Goal: Information Seeking & Learning: Learn about a topic

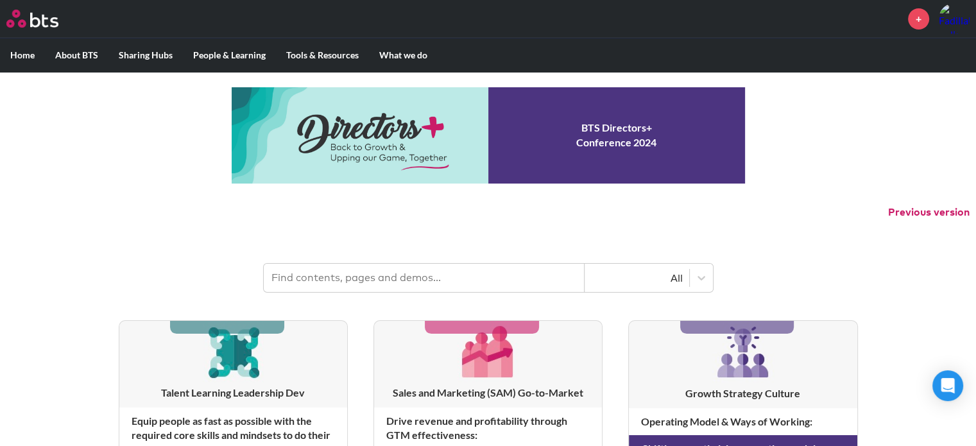
click at [382, 276] on input "text" at bounding box center [424, 278] width 321 height 28
type input "Multipliers"
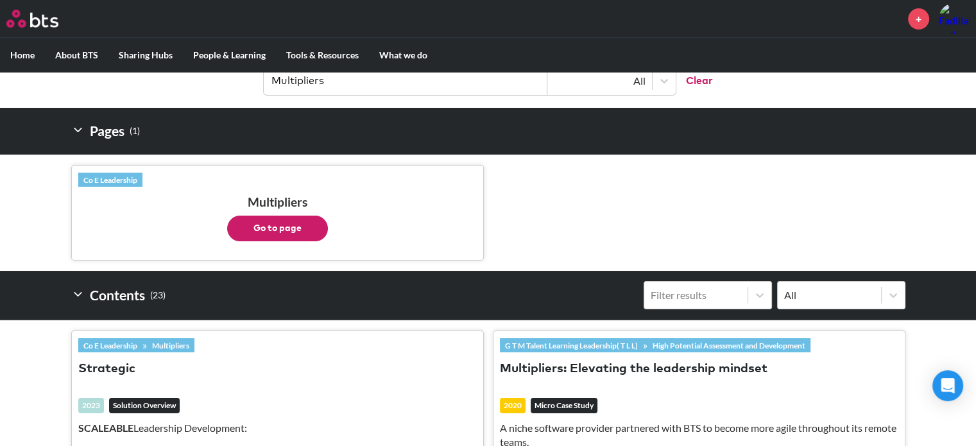
scroll to position [257, 0]
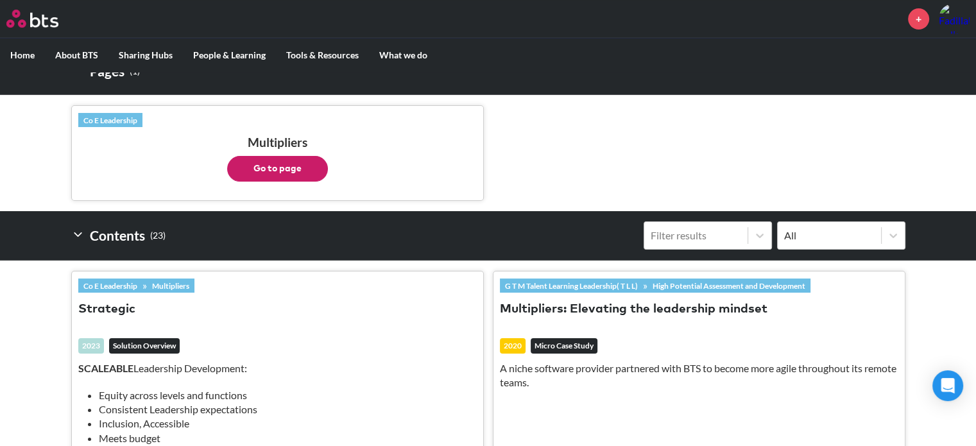
click at [308, 162] on button "Go to page" at bounding box center [277, 169] width 101 height 26
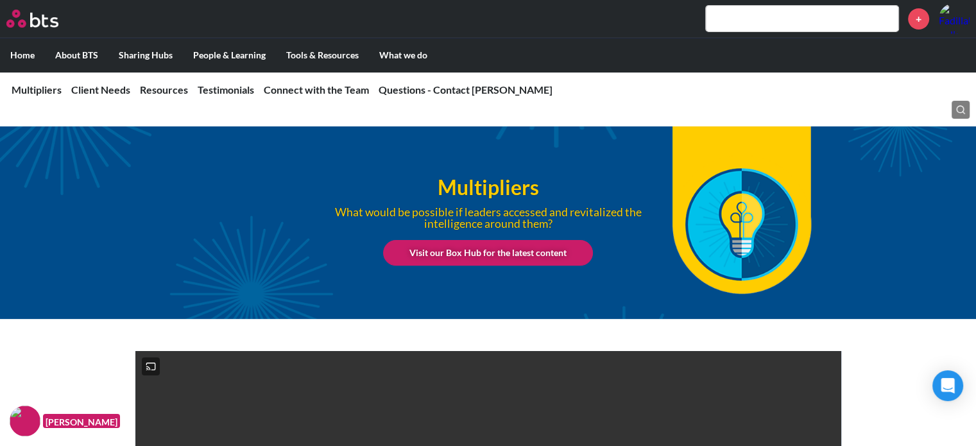
click at [158, 94] on link "Resources" at bounding box center [164, 89] width 48 height 12
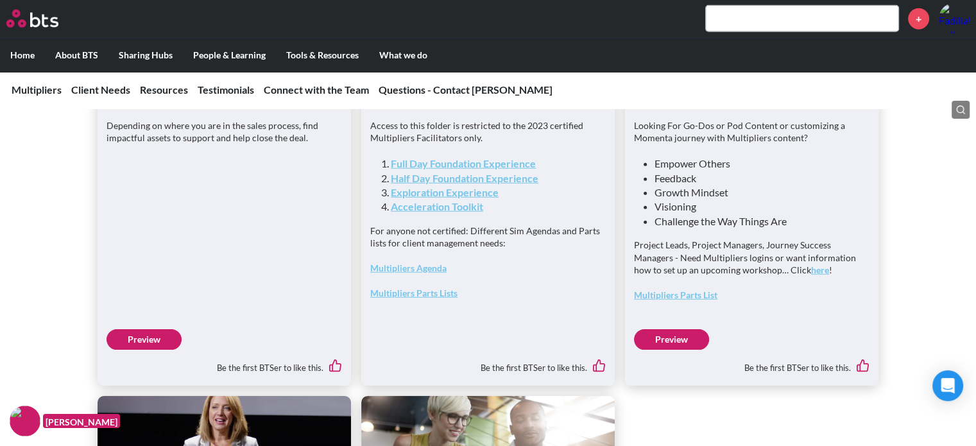
scroll to position [3476, 0]
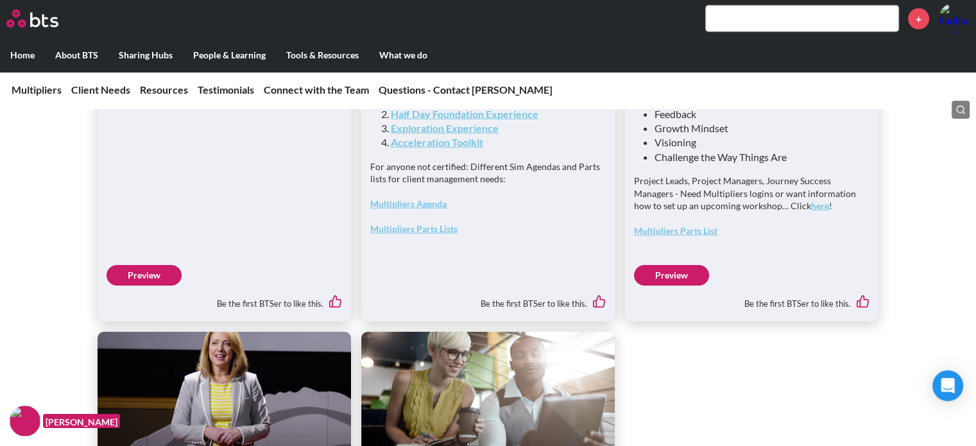
click at [146, 286] on link "Preview" at bounding box center [144, 275] width 75 height 21
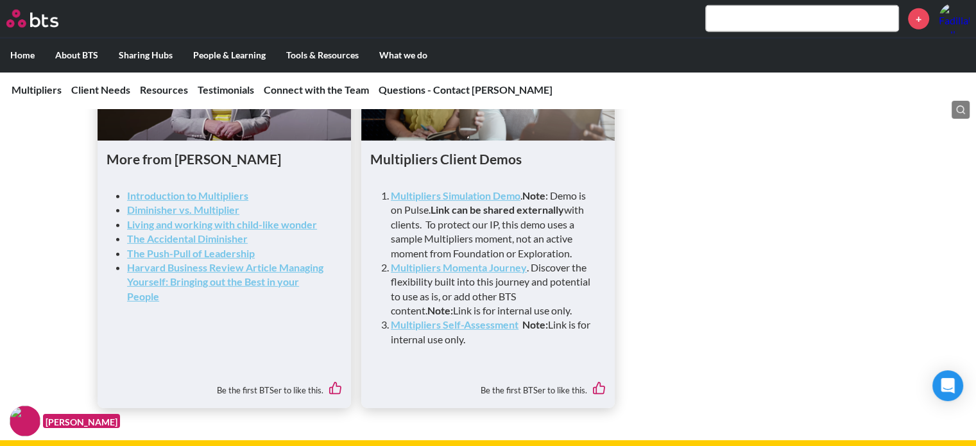
scroll to position [3797, 0]
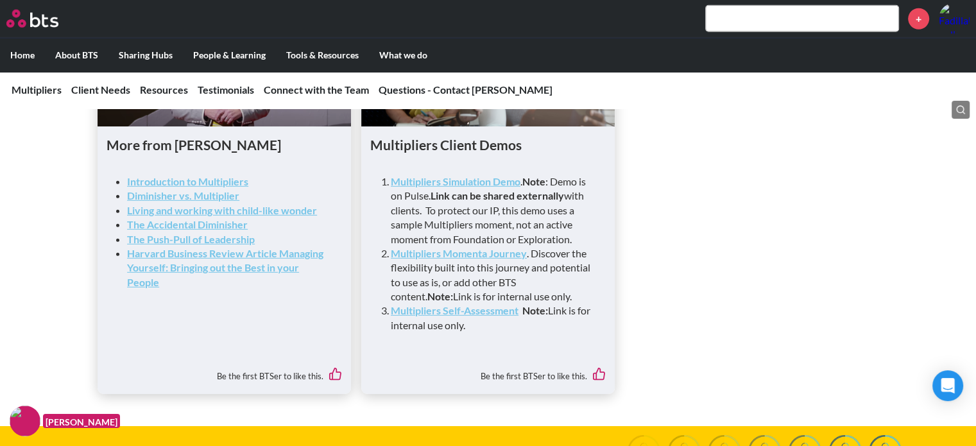
click at [190, 187] on link "Introduction to Multipliers" at bounding box center [187, 181] width 121 height 12
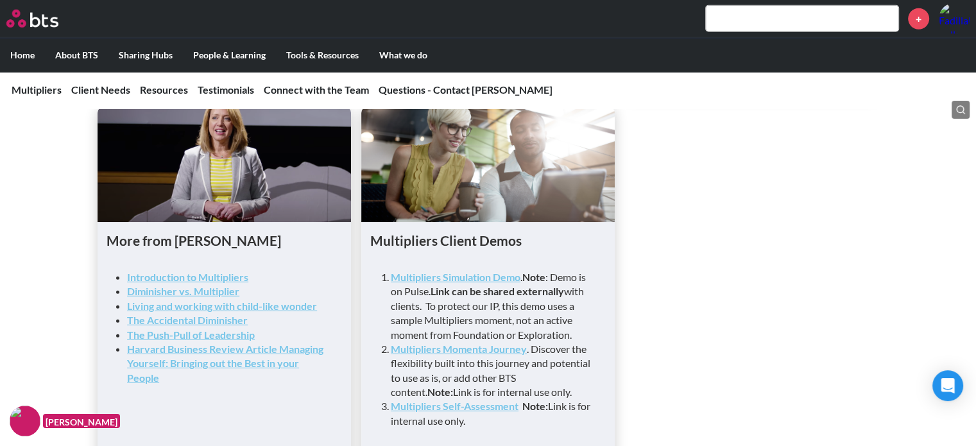
scroll to position [3541, 0]
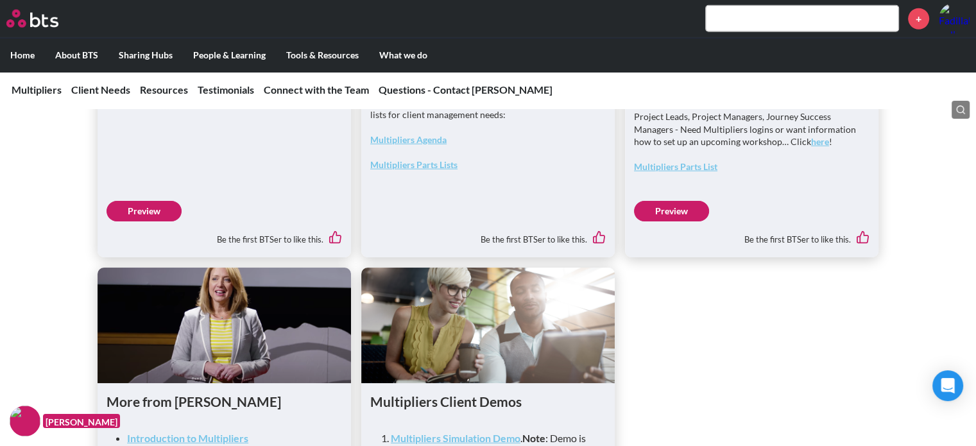
click at [139, 221] on link "Preview" at bounding box center [144, 211] width 75 height 21
